Goal: Navigation & Orientation: Find specific page/section

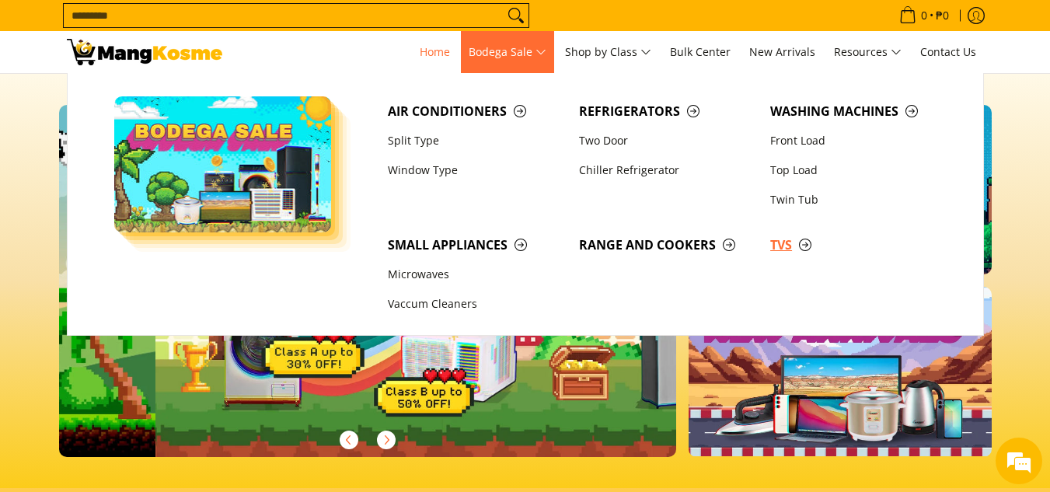
scroll to position [0, 618]
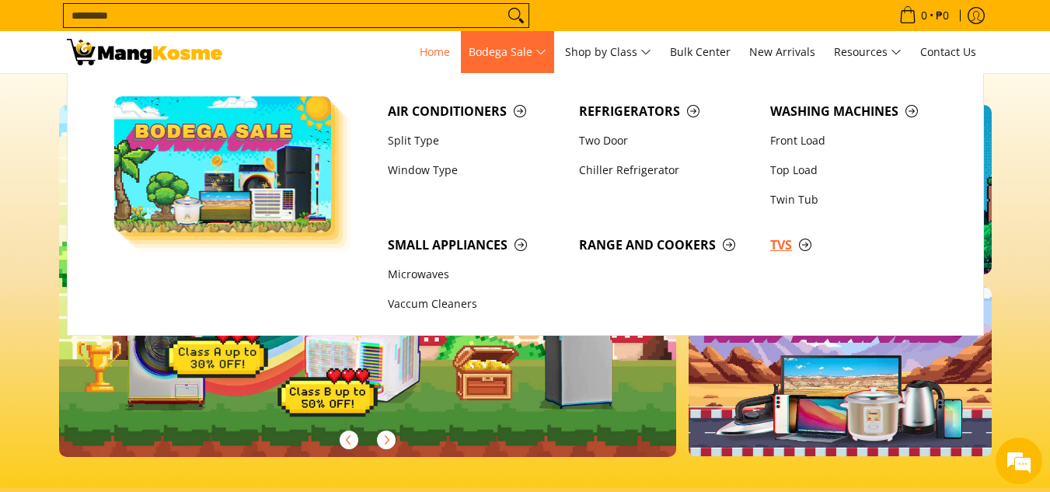
click at [793, 239] on span "TVs" at bounding box center [858, 244] width 176 height 19
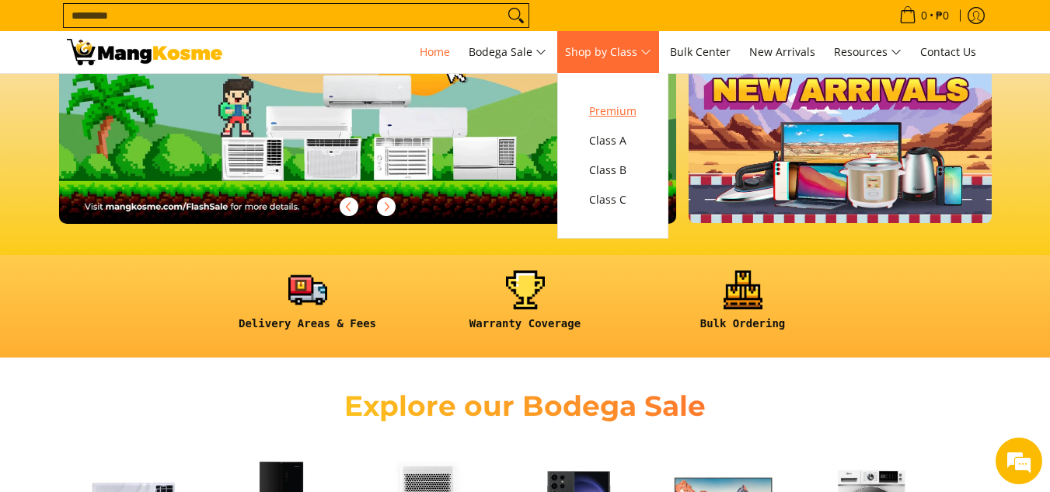
click at [616, 114] on span "Premium" at bounding box center [612, 111] width 47 height 19
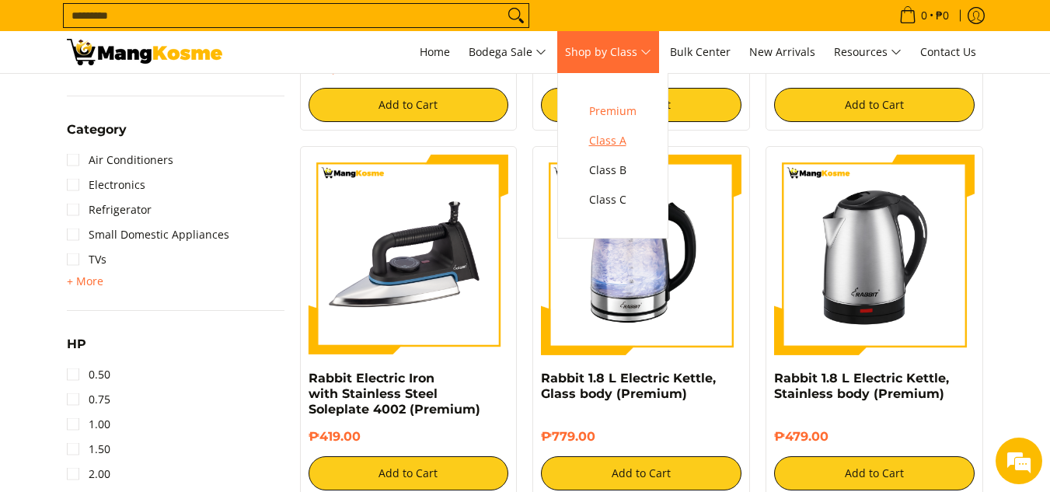
click at [611, 143] on span "Class A" at bounding box center [612, 140] width 47 height 19
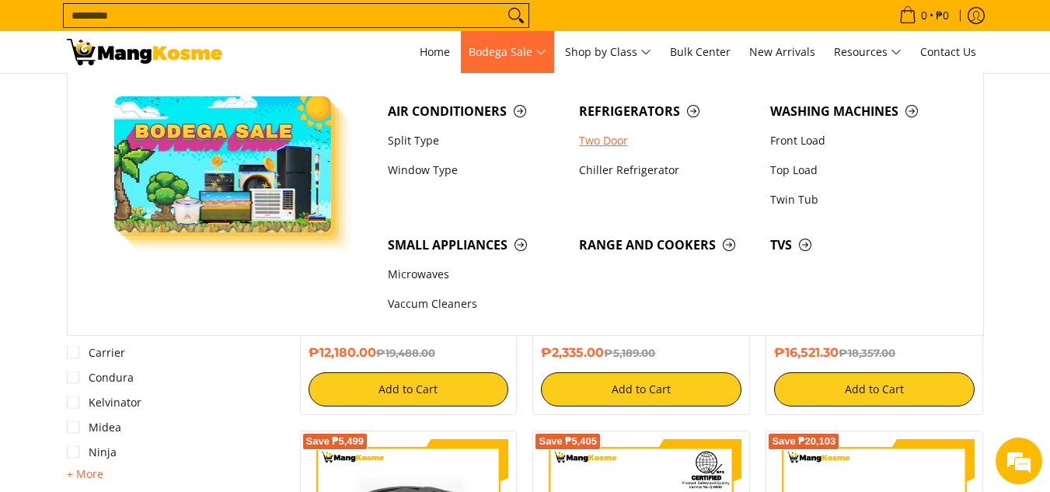
click at [607, 134] on link "Two Door" at bounding box center [666, 141] width 191 height 30
